Goal: Task Accomplishment & Management: Use online tool/utility

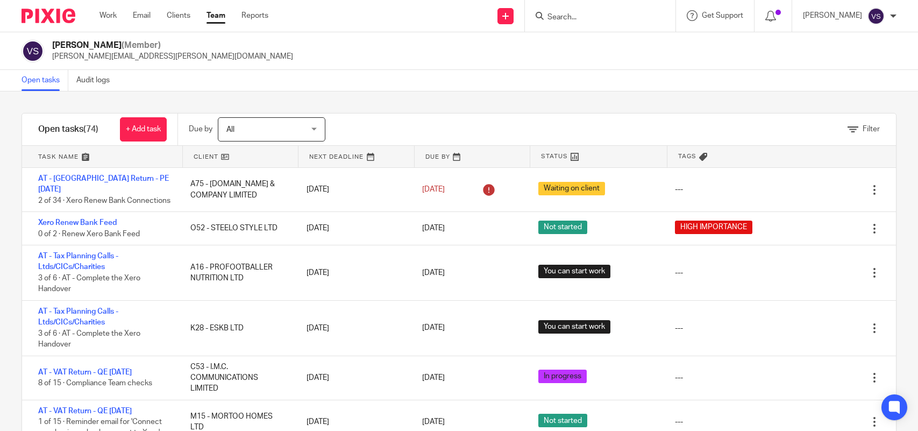
click at [572, 15] on input "Search" at bounding box center [595, 18] width 97 height 10
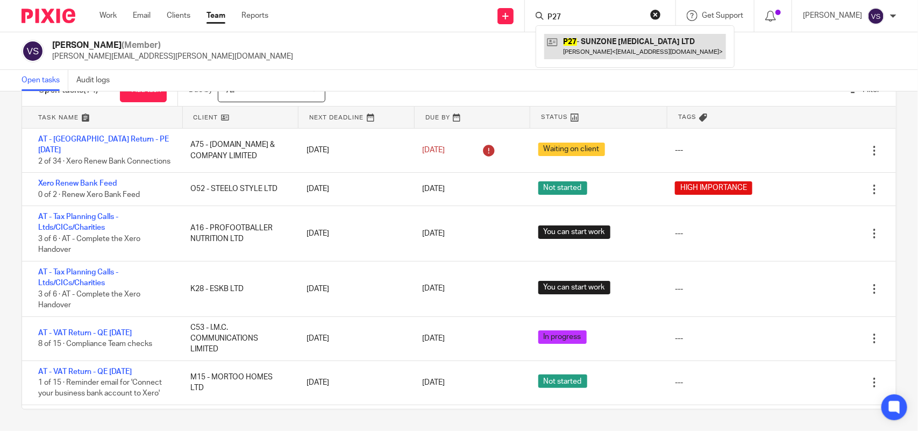
type input "P27"
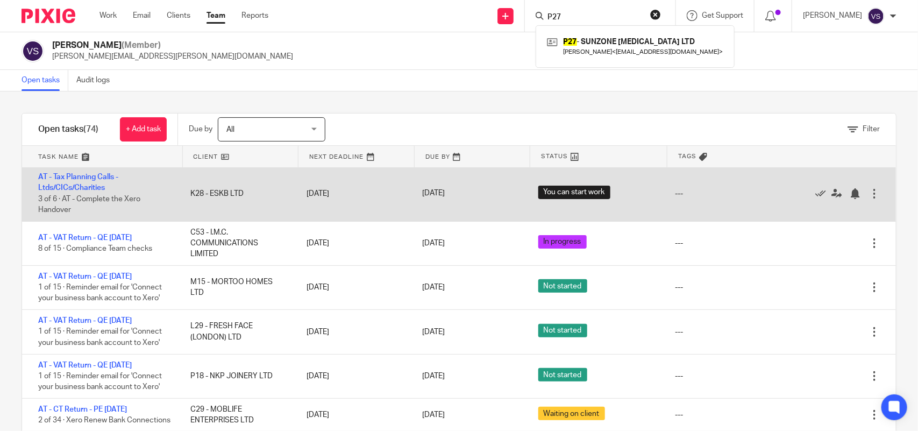
scroll to position [202, 0]
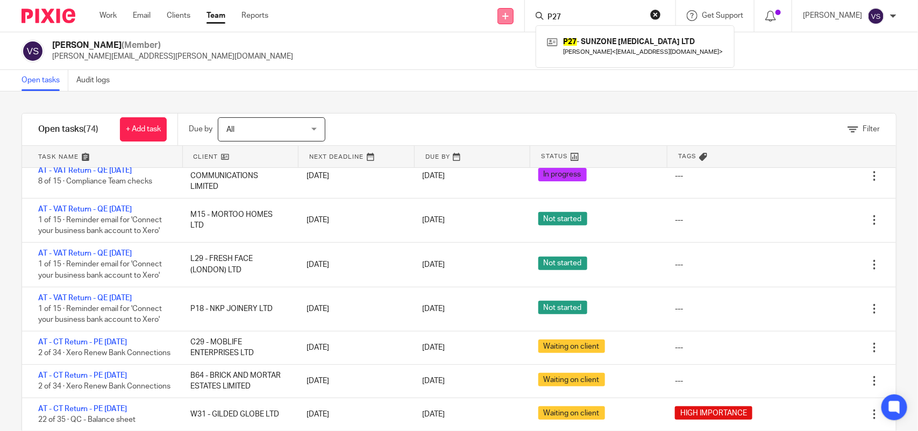
drag, startPoint x: 567, startPoint y: 17, endPoint x: 508, endPoint y: 16, distance: 58.1
click at [508, 16] on div "Send new email Create task Add client Request signature P27 P27 - SUNZONE TANNI…" at bounding box center [602, 16] width 634 height 32
drag, startPoint x: 580, startPoint y: 15, endPoint x: 531, endPoint y: 13, distance: 49.5
click at [531, 13] on div "P64 P64 - ABRAHAM POPOOLA Abraham Popoola < abrahampopoola@gmail.com >" at bounding box center [600, 16] width 151 height 32
type input "N17"
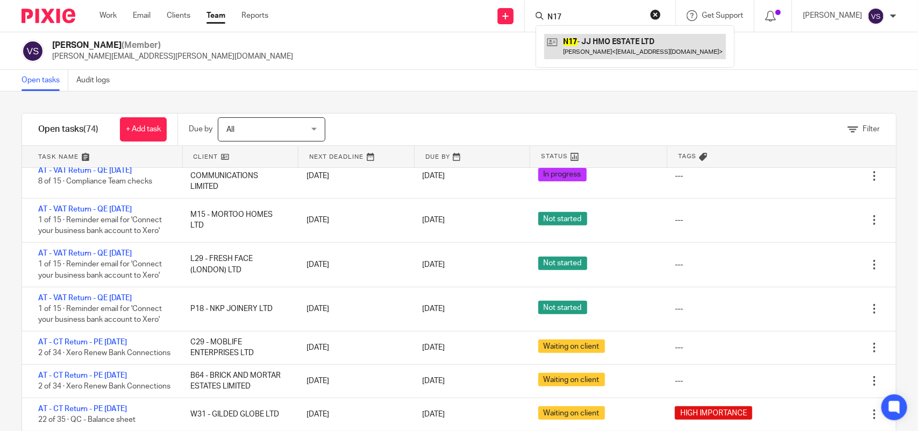
click at [633, 41] on link at bounding box center [636, 46] width 182 height 25
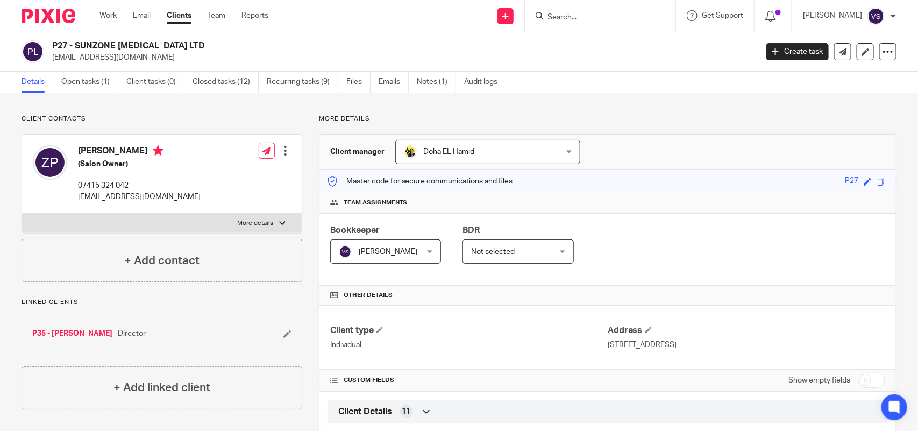
drag, startPoint x: 76, startPoint y: 44, endPoint x: 183, endPoint y: 44, distance: 107.6
click at [183, 44] on h2 "P27 - SUNZONE TANNING LTD" at bounding box center [331, 45] width 558 height 11
copy h2 "SUNZONE TANNING LTD"
drag, startPoint x: 53, startPoint y: 43, endPoint x: 190, endPoint y: 43, distance: 137.2
click at [190, 43] on h2 "P27 - SUNZONE TANNING LTD" at bounding box center [331, 45] width 558 height 11
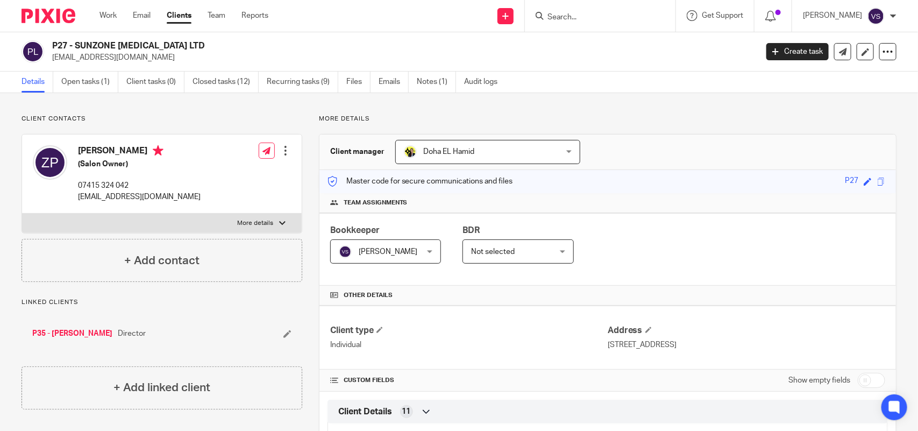
copy h2 "P27 - SUNZONE TANNING LTD"
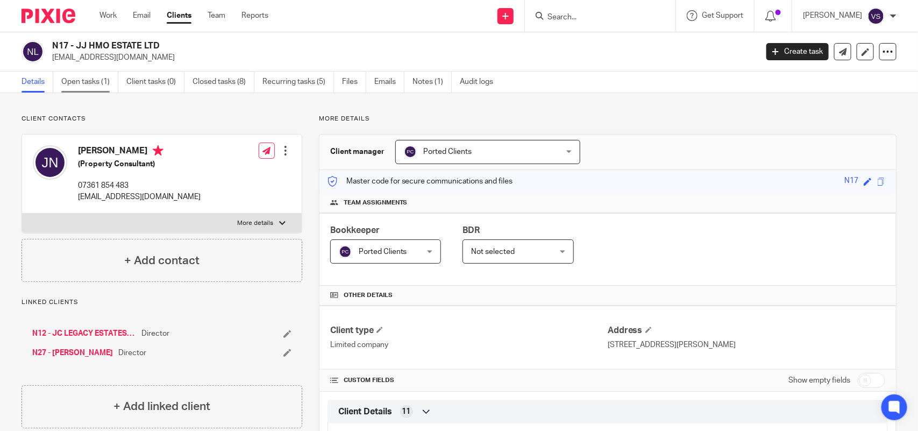
click at [84, 83] on link "Open tasks (1)" at bounding box center [89, 82] width 57 height 21
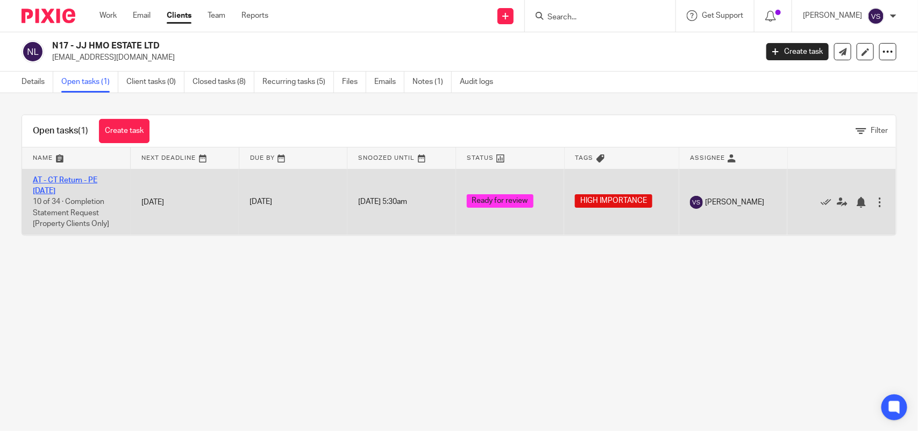
click at [71, 180] on link "AT - CT Return - PE [DATE]" at bounding box center [65, 185] width 65 height 18
